Goal: Information Seeking & Learning: Learn about a topic

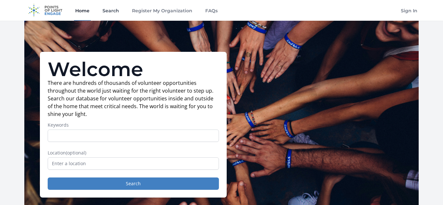
click at [108, 11] on link "Search" at bounding box center [110, 10] width 19 height 21
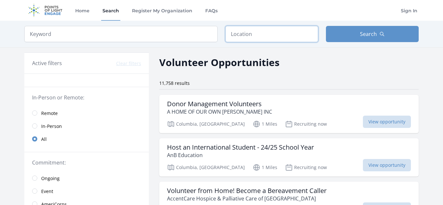
click at [245, 31] on input "text" at bounding box center [271, 34] width 93 height 16
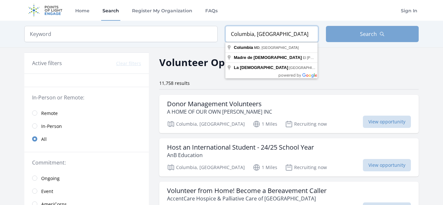
type input "Columbia, MD"
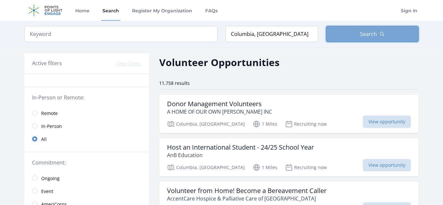
click at [336, 36] on button "Search" at bounding box center [372, 34] width 93 height 16
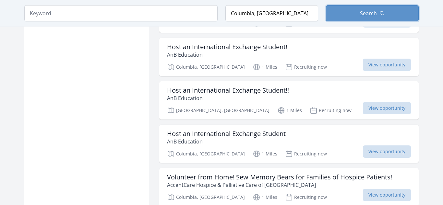
scroll to position [726, 0]
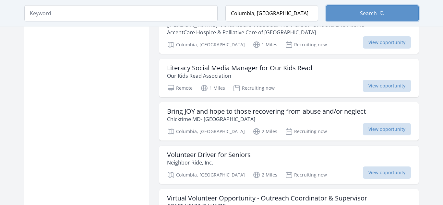
scroll to position [998, 0]
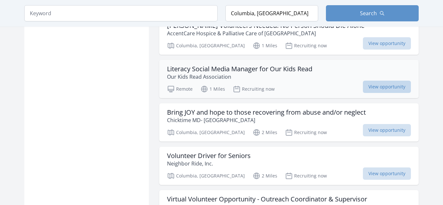
click at [376, 87] on span "View opportunity" at bounding box center [387, 87] width 48 height 12
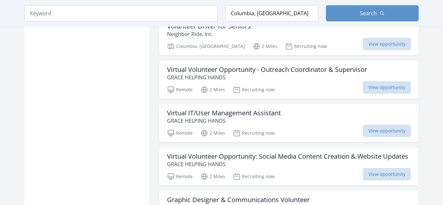
scroll to position [1141, 0]
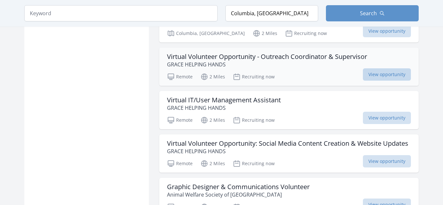
click at [383, 79] on span "View opportunity" at bounding box center [387, 74] width 48 height 12
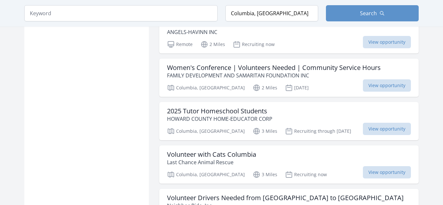
scroll to position [1478, 0]
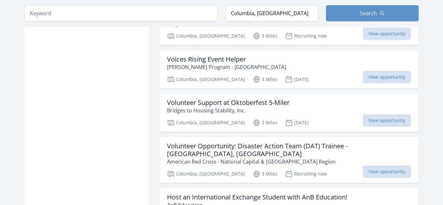
scroll to position [1673, 0]
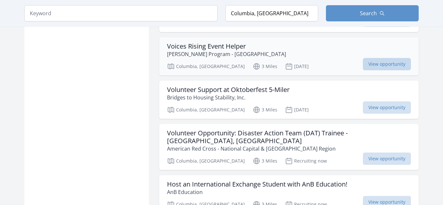
click at [392, 62] on span "View opportunity" at bounding box center [387, 64] width 48 height 12
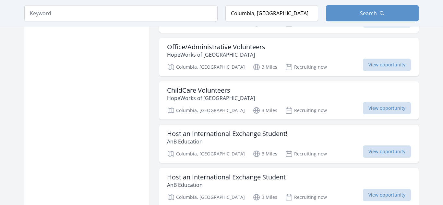
scroll to position [1854, 0]
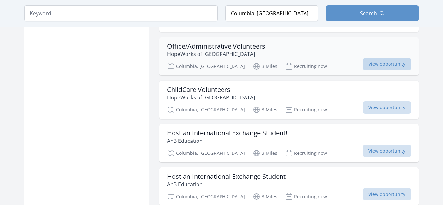
click at [386, 65] on span "View opportunity" at bounding box center [387, 64] width 48 height 12
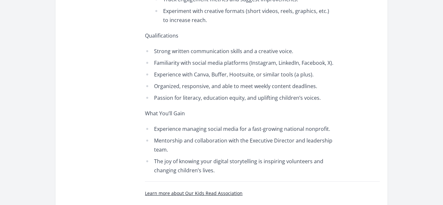
scroll to position [583, 0]
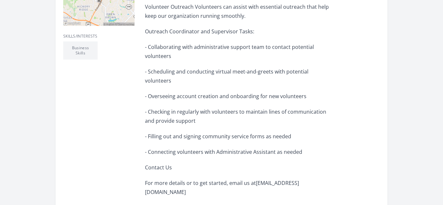
scroll to position [246, 0]
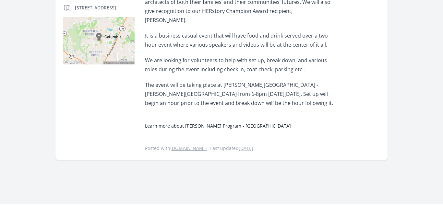
scroll to position [169, 0]
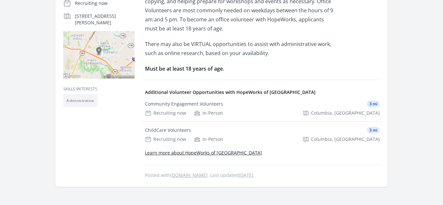
scroll to position [169, 0]
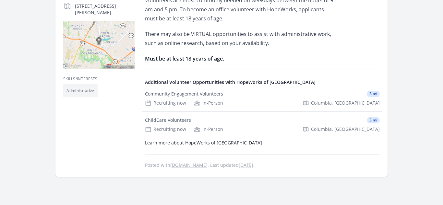
click at [177, 143] on link "Learn more about HopeWorks of Howard County" at bounding box center [203, 143] width 117 height 6
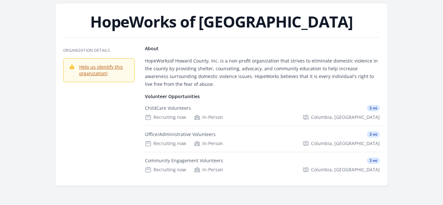
scroll to position [26, 0]
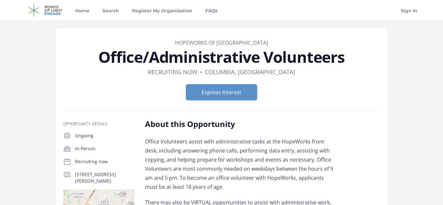
scroll to position [169, 0]
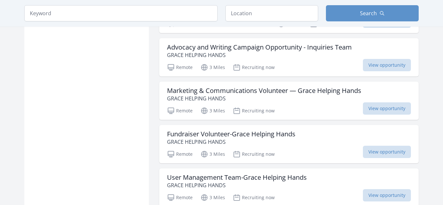
scroll to position [2217, 0]
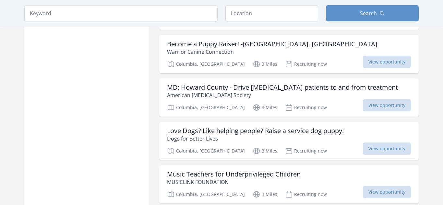
scroll to position [3358, 0]
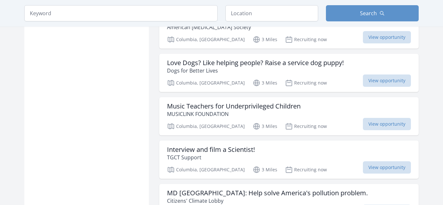
scroll to position [3436, 0]
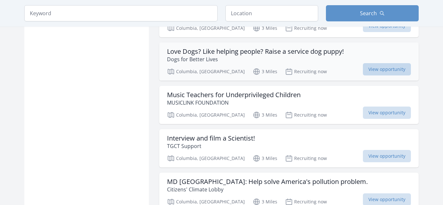
click at [385, 63] on span "View opportunity" at bounding box center [387, 69] width 48 height 12
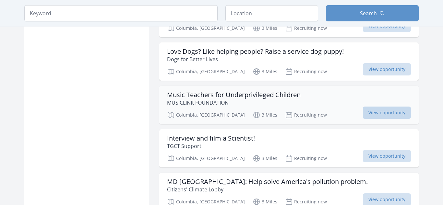
click at [393, 107] on span "View opportunity" at bounding box center [387, 113] width 48 height 12
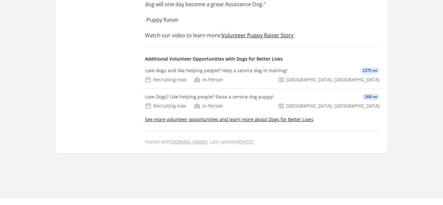
scroll to position [506, 0]
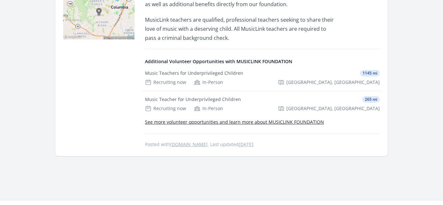
scroll to position [220, 0]
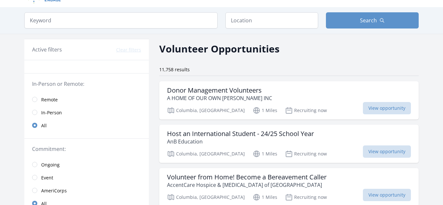
scroll to position [13, 0]
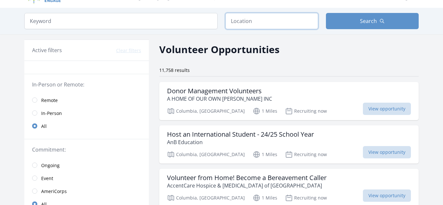
click at [266, 24] on input "text" at bounding box center [271, 21] width 93 height 16
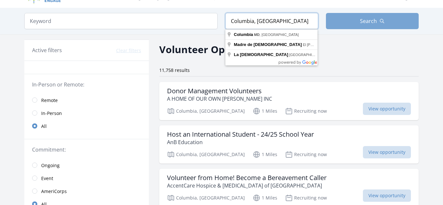
type input "Columbia, [GEOGRAPHIC_DATA]"
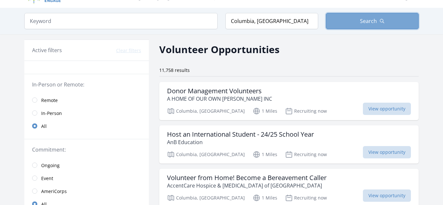
click at [350, 15] on button "Search" at bounding box center [372, 21] width 93 height 16
click at [369, 22] on span "Search" at bounding box center [368, 21] width 17 height 8
click at [368, 22] on span "Search" at bounding box center [368, 21] width 17 height 8
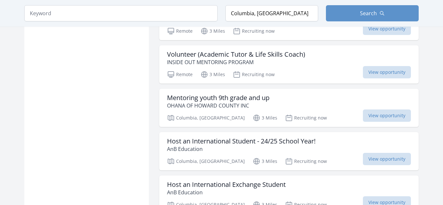
scroll to position [2775, 0]
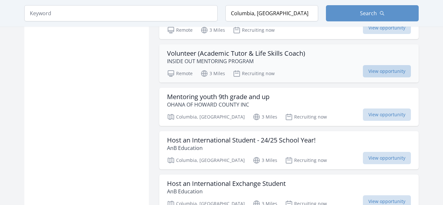
click at [401, 65] on span "View opportunity" at bounding box center [387, 71] width 48 height 12
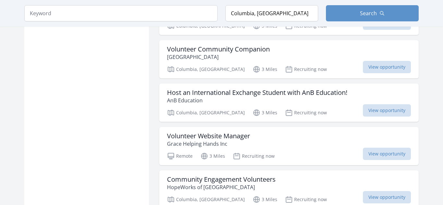
scroll to position [3177, 0]
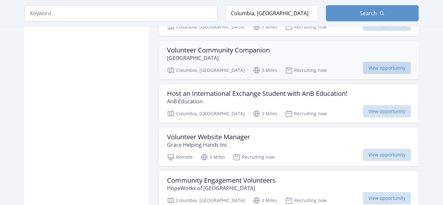
click at [388, 66] on span "View opportunity" at bounding box center [387, 68] width 48 height 12
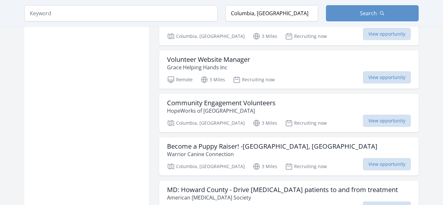
scroll to position [3255, 0]
click at [373, 71] on span "View opportunity" at bounding box center [387, 77] width 48 height 12
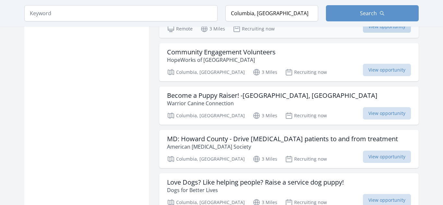
scroll to position [3306, 0]
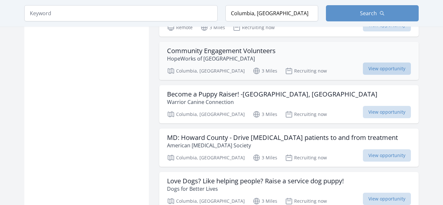
click at [377, 63] on span "View opportunity" at bounding box center [387, 69] width 48 height 12
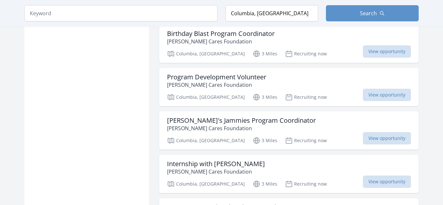
scroll to position [3890, 0]
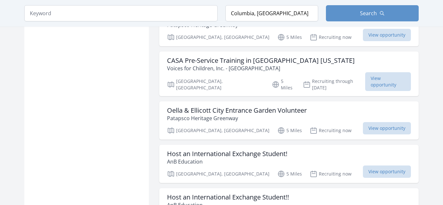
scroll to position [4836, 0]
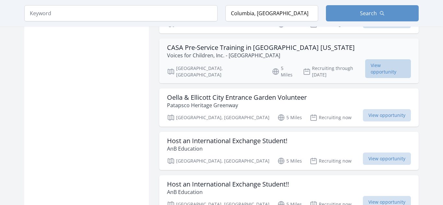
click at [395, 60] on span "View opportunity" at bounding box center [388, 68] width 46 height 19
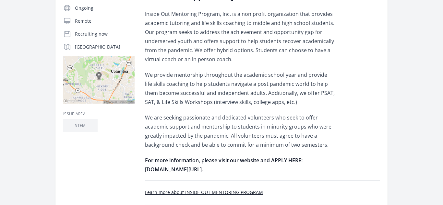
scroll to position [143, 0]
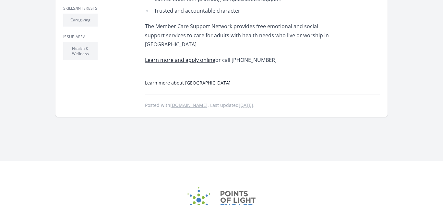
scroll to position [246, 0]
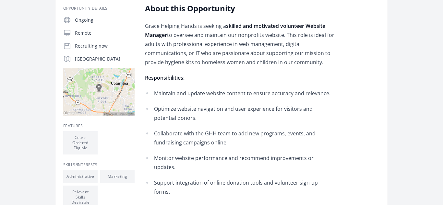
scroll to position [117, 0]
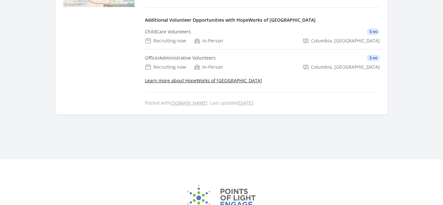
scroll to position [233, 0]
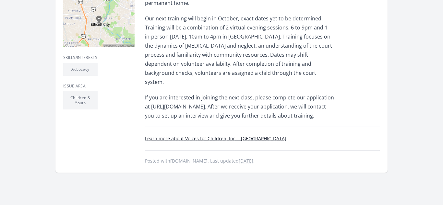
scroll to position [200, 0]
click at [213, 135] on link "Learn more about Voices for Children, Inc. - [GEOGRAPHIC_DATA]" at bounding box center [215, 138] width 141 height 6
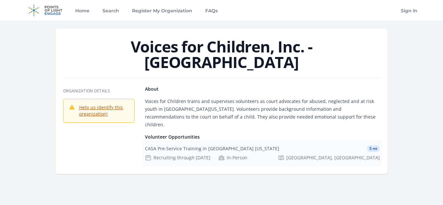
click at [244, 146] on div "CASA Pre-Service Training in [GEOGRAPHIC_DATA] [US_STATE]" at bounding box center [212, 149] width 134 height 6
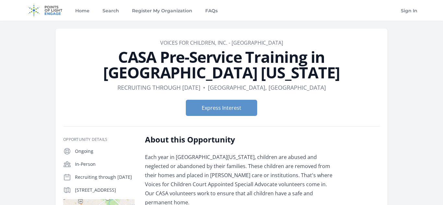
scroll to position [200, 0]
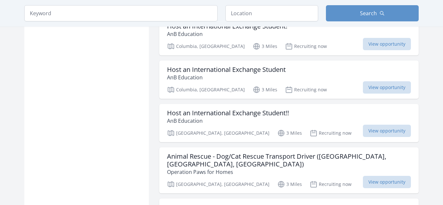
scroll to position [1997, 0]
